Goal: Check status: Check status

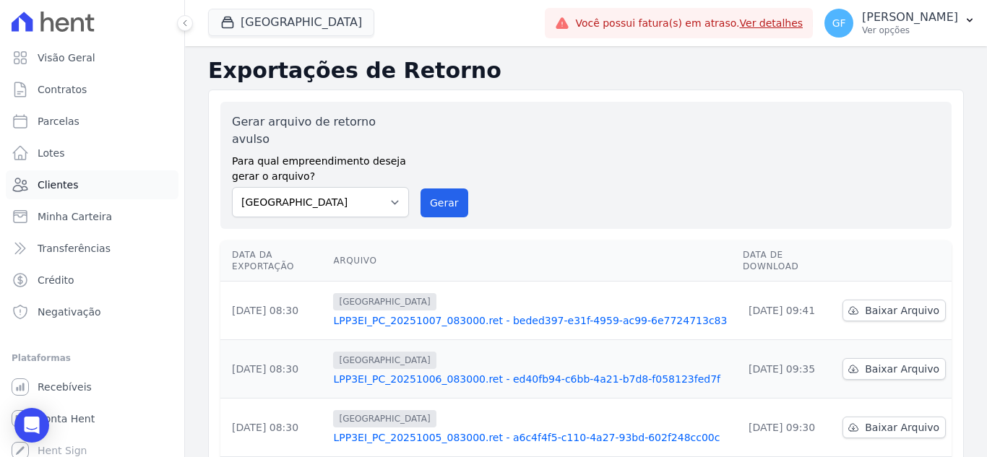
click at [49, 180] on span "Clientes" at bounding box center [58, 185] width 40 height 14
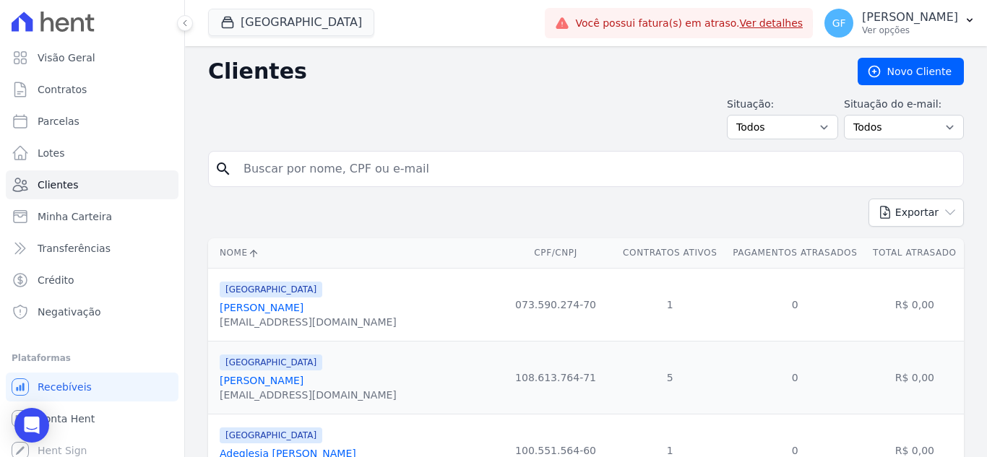
click at [269, 157] on input "search" at bounding box center [596, 169] width 723 height 29
paste input "[PERSON_NAME] do"
type input "[PERSON_NAME] do"
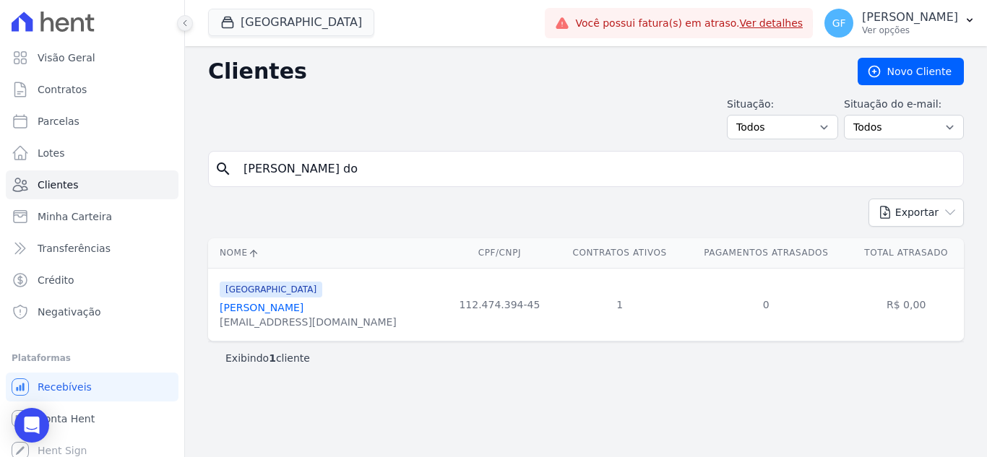
click at [183, 23] on icon at bounding box center [185, 23] width 9 height 9
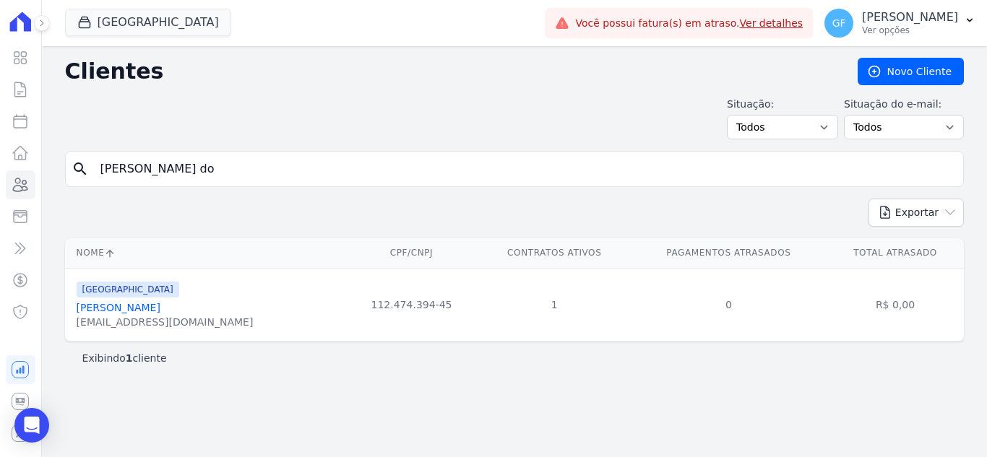
click at [131, 310] on link "[PERSON_NAME]" at bounding box center [119, 308] width 84 height 12
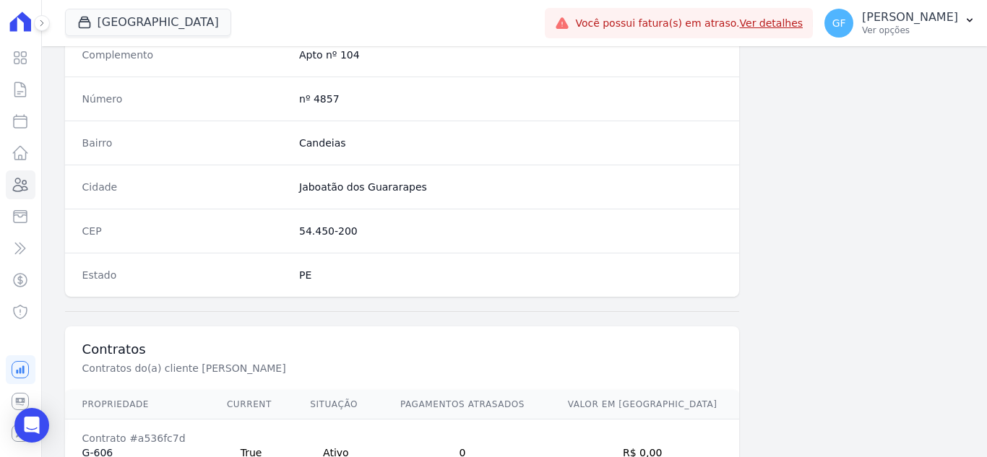
scroll to position [895, 0]
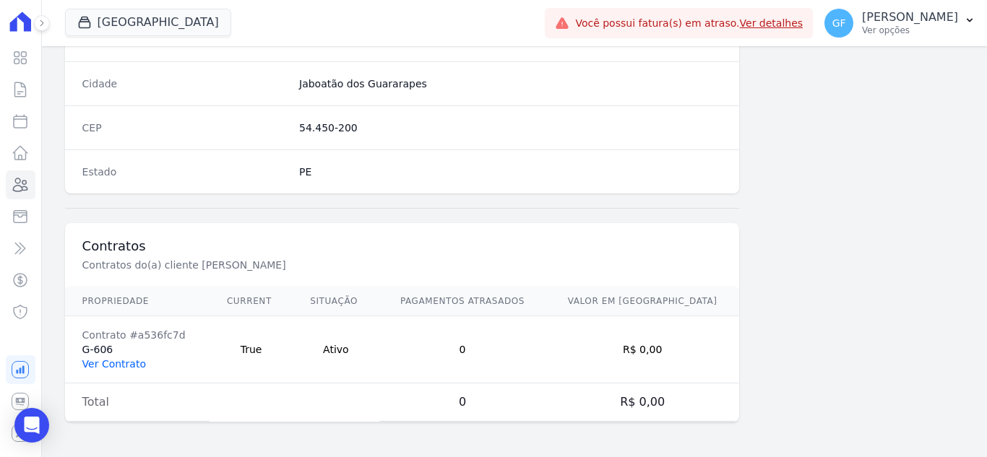
click at [115, 363] on link "Ver Contrato" at bounding box center [114, 364] width 64 height 12
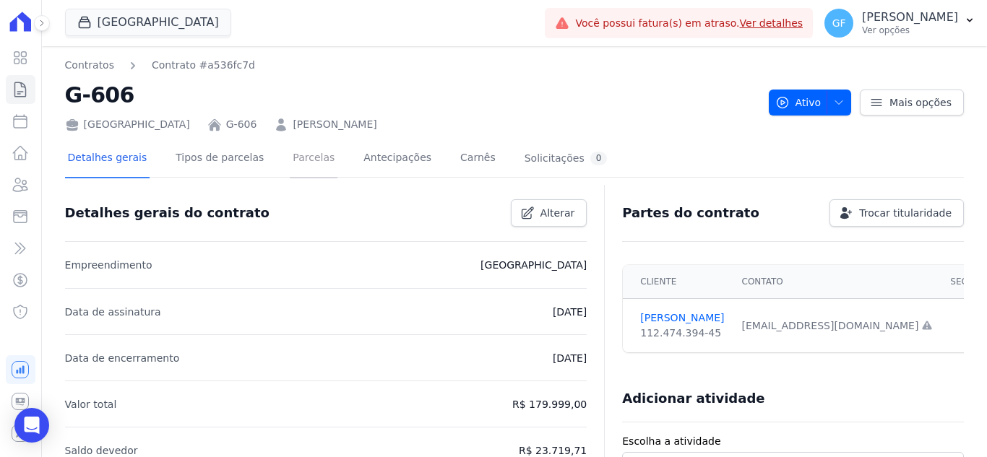
click at [311, 158] on link "Parcelas" at bounding box center [314, 159] width 48 height 38
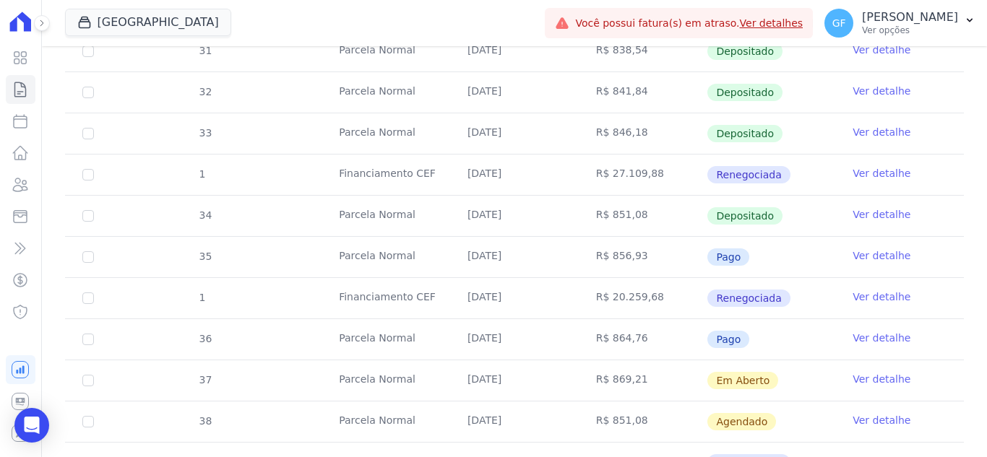
scroll to position [644, 0]
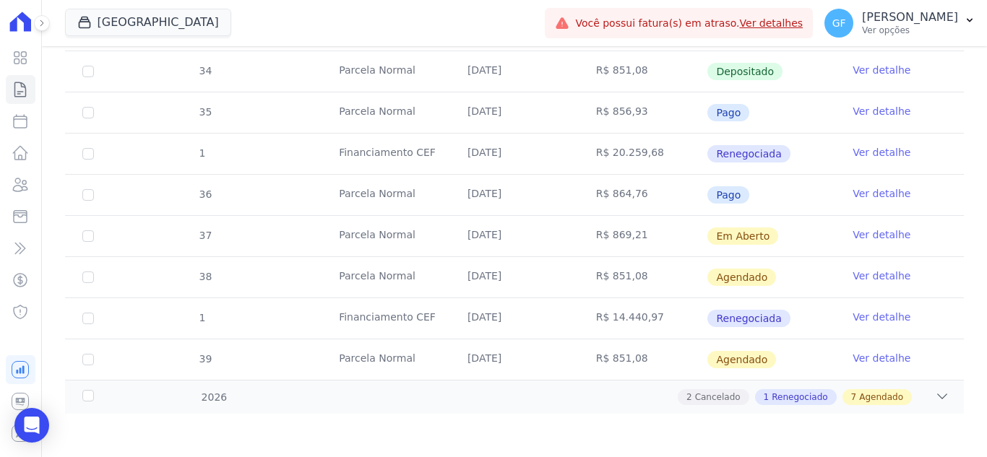
drag, startPoint x: 463, startPoint y: 233, endPoint x: 778, endPoint y: 239, distance: 314.4
click at [778, 239] on tr "37 [GEOGRAPHIC_DATA] [DATE] R$ 869,21 Em [GEOGRAPHIC_DATA] Ver detalhe" at bounding box center [514, 235] width 899 height 41
click at [793, 241] on td "Em Aberto" at bounding box center [771, 236] width 129 height 40
click at [853, 235] on link "Ver detalhe" at bounding box center [882, 235] width 58 height 14
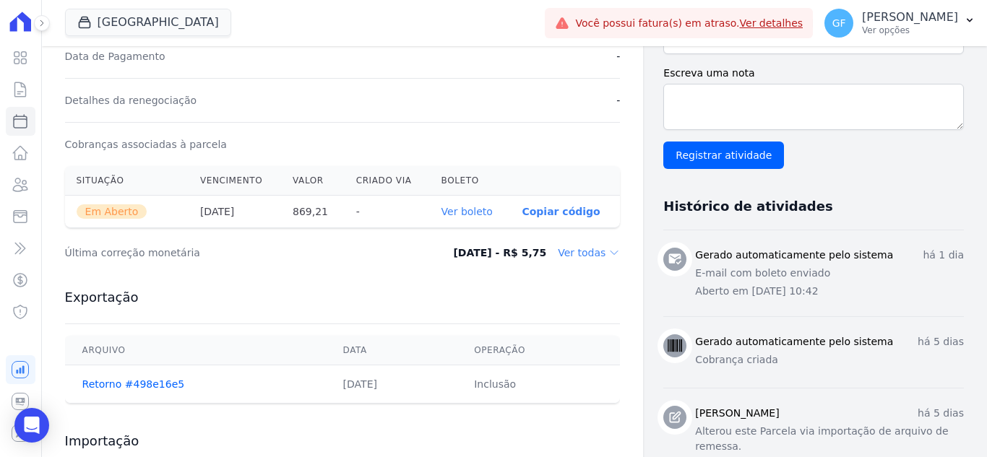
scroll to position [434, 0]
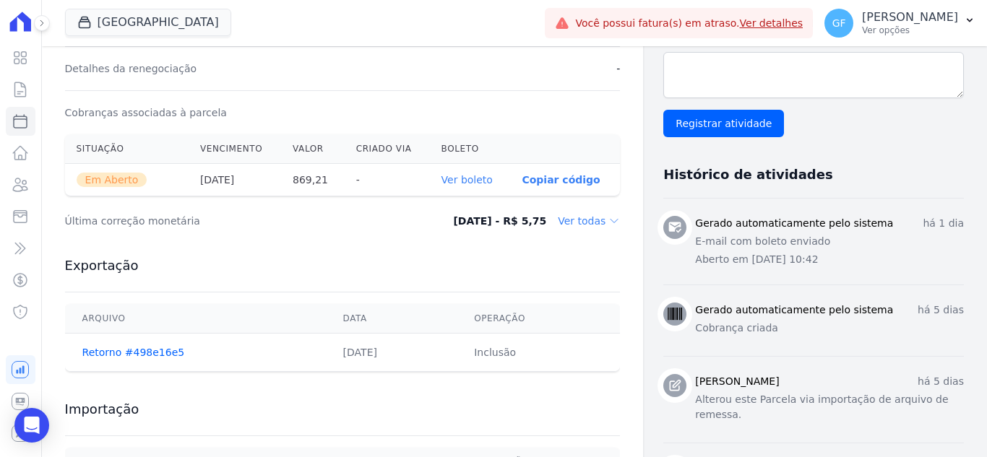
click at [461, 171] on th "Ver boleto" at bounding box center [470, 180] width 81 height 33
click at [461, 177] on link "Ver boleto" at bounding box center [467, 180] width 51 height 12
